Goal: Task Accomplishment & Management: Use online tool/utility

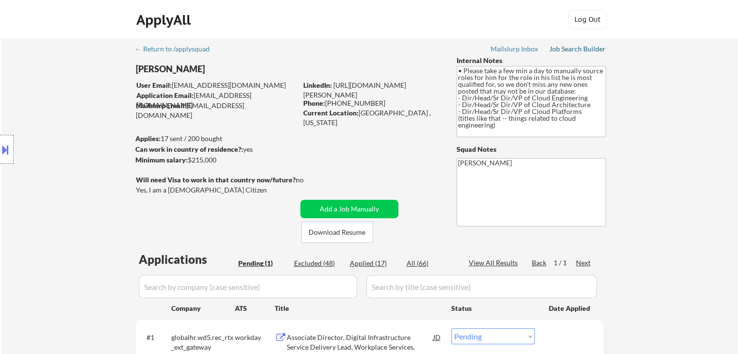
click at [569, 51] on div "Job Search Builder" at bounding box center [577, 49] width 57 height 7
select select ""pending""
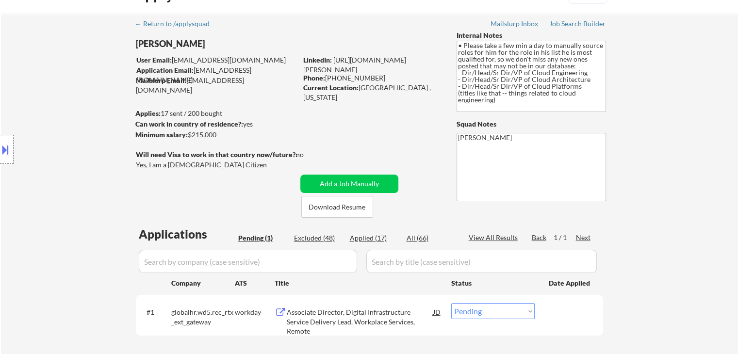
scroll to position [49, 0]
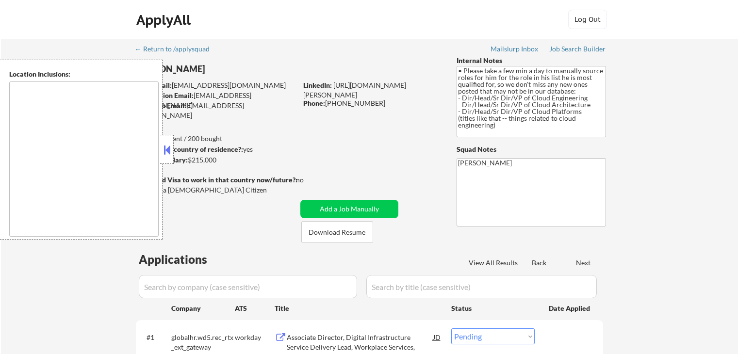
select select ""pending""
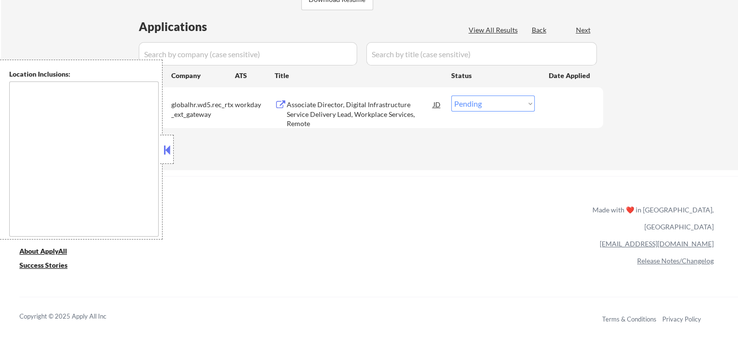
type textarea "[GEOGRAPHIC_DATA], [GEOGRAPHIC_DATA] [GEOGRAPHIC_DATA], [GEOGRAPHIC_DATA] [GEOG…"
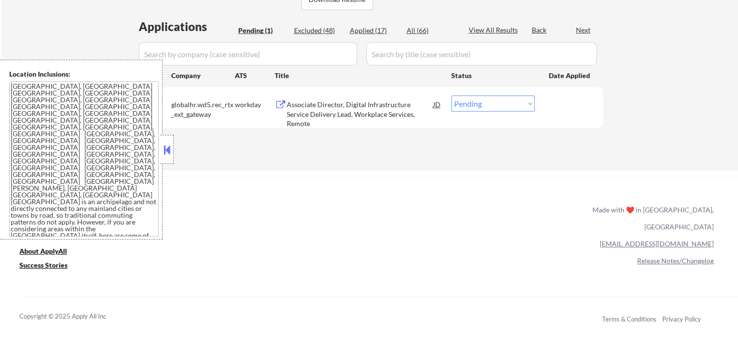
click at [171, 155] on button at bounding box center [167, 150] width 11 height 15
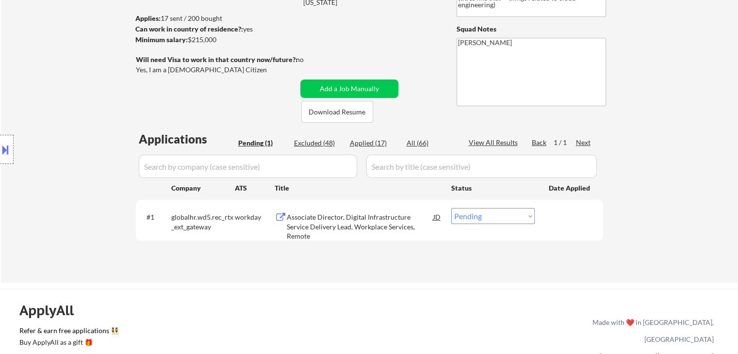
scroll to position [136, 0]
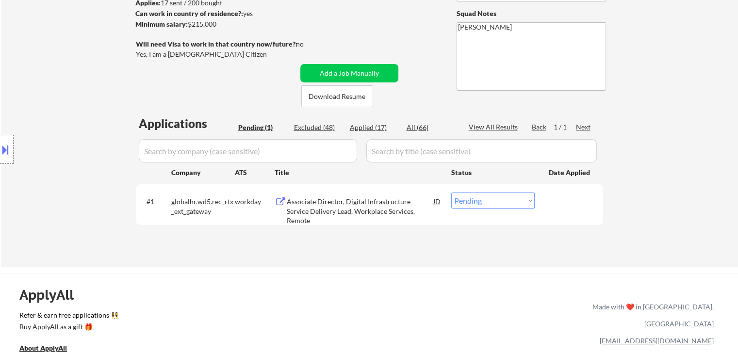
click at [20, 123] on div "Location Inclusions: [GEOGRAPHIC_DATA], [GEOGRAPHIC_DATA] [GEOGRAPHIC_DATA], [G…" at bounding box center [87, 150] width 174 height 180
drag, startPoint x: 42, startPoint y: 103, endPoint x: 462, endPoint y: 105, distance: 419.9
click at [42, 103] on div "Location Inclusions: [GEOGRAPHIC_DATA], [GEOGRAPHIC_DATA] [GEOGRAPHIC_DATA], [G…" at bounding box center [87, 150] width 174 height 180
